Goal: Find specific page/section: Find specific page/section

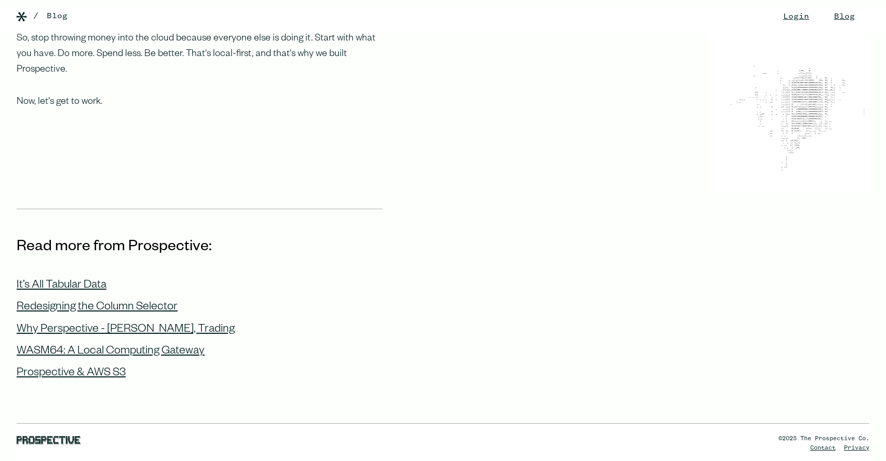
scroll to position [1214, 0]
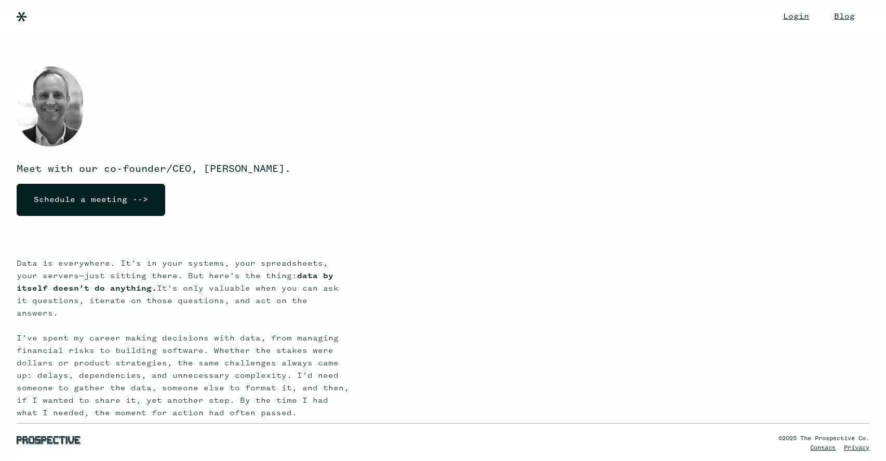
drag, startPoint x: 37, startPoint y: 34, endPoint x: 29, endPoint y: 26, distance: 11.0
click at [36, 34] on div "Meet with our co-founder/CEO, [PERSON_NAME]. Schedule a meeting -->" at bounding box center [183, 128] width 332 height 191
click at [25, 23] on div "Login Blog Changelog" at bounding box center [443, 16] width 852 height 33
click at [23, 21] on img at bounding box center [22, 17] width 10 height 10
